Goal: Communication & Community: Answer question/provide support

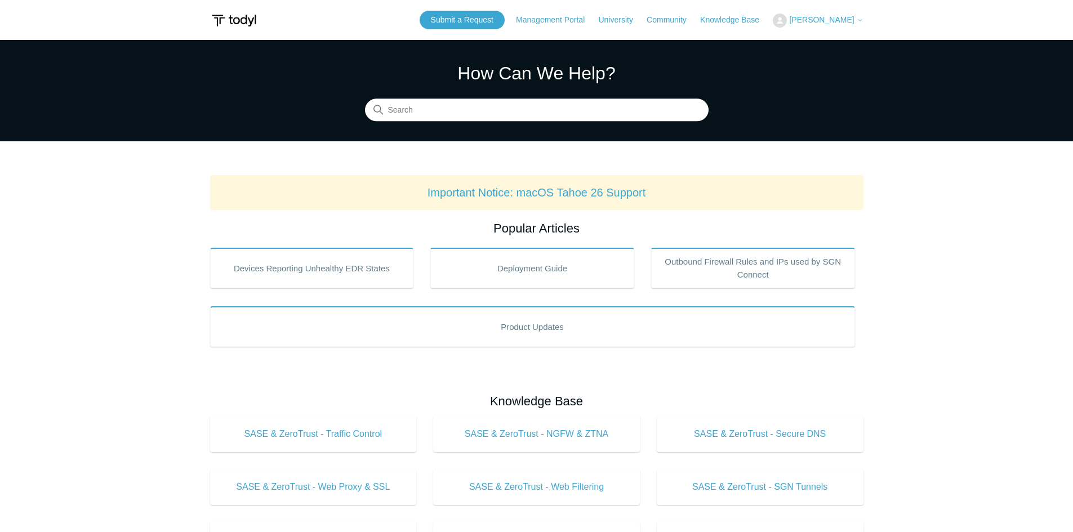
click at [841, 21] on span "[PERSON_NAME]" at bounding box center [821, 19] width 65 height 9
click at [850, 39] on link "My Support Requests" at bounding box center [828, 44] width 110 height 20
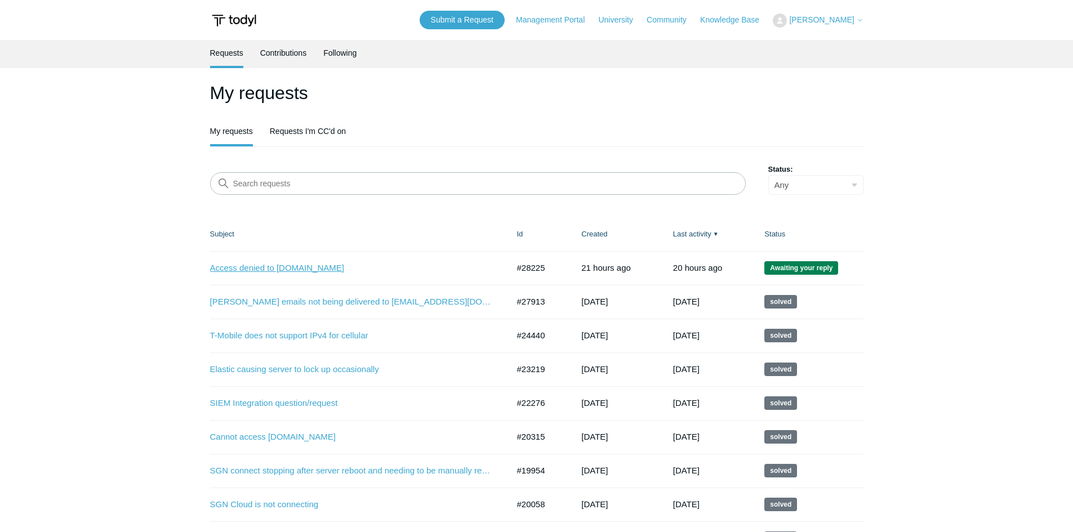
click at [306, 272] on link "Access denied to [DOMAIN_NAME]" at bounding box center [351, 268] width 282 height 13
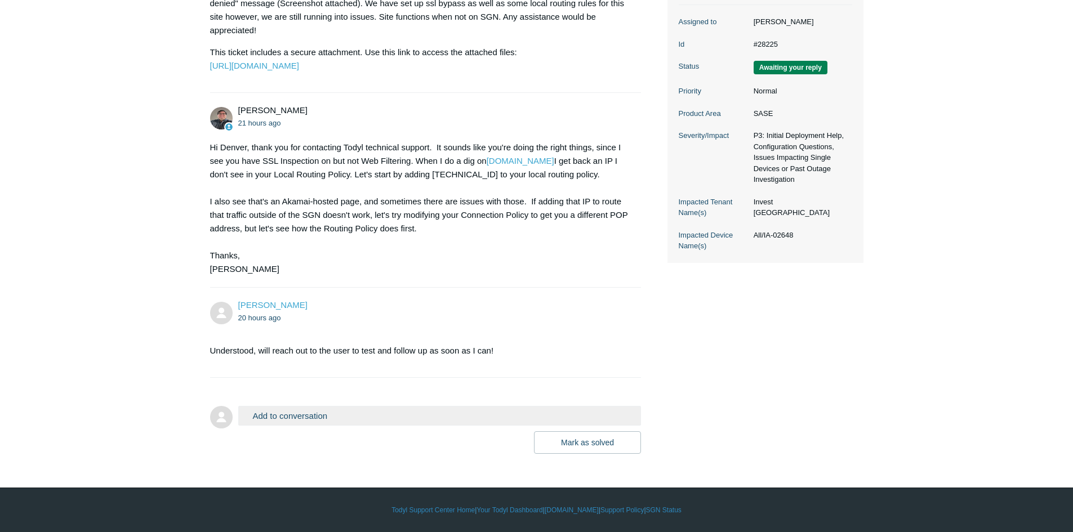
scroll to position [263, 0]
click at [305, 419] on button "Add to conversation" at bounding box center [439, 416] width 403 height 20
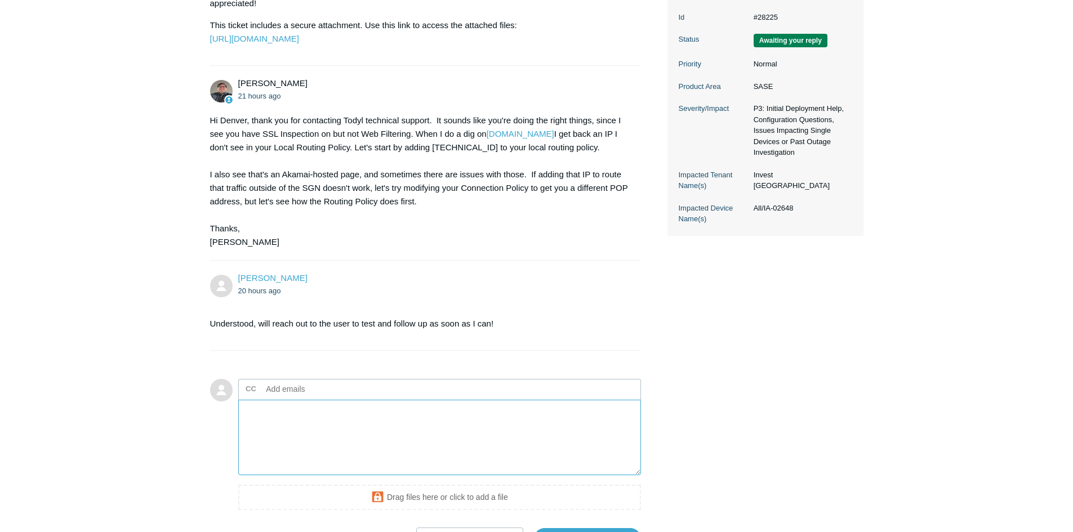
click at [283, 441] on textarea "Add your reply" at bounding box center [439, 438] width 403 height 76
click at [515, 440] on textarea "Confirmed it is working after adding [TECHNICAL_ID] to the local routing policy." at bounding box center [439, 438] width 403 height 76
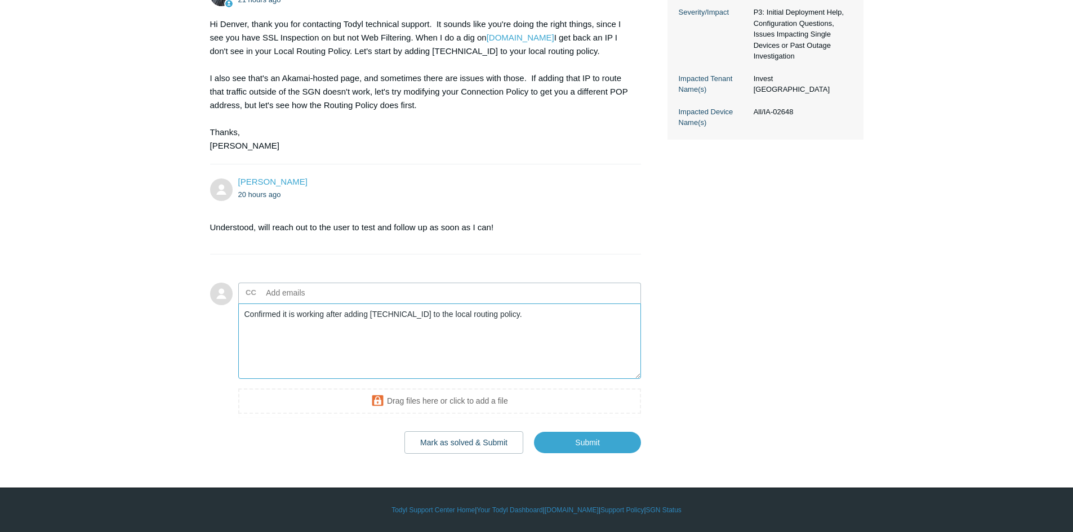
scroll to position [386, 0]
type textarea "Confirmed it is working after adding [TECHNICAL_ID] to the local routing policy."
click at [560, 436] on input "Submit" at bounding box center [587, 442] width 107 height 23
